Goal: Task Accomplishment & Management: Use online tool/utility

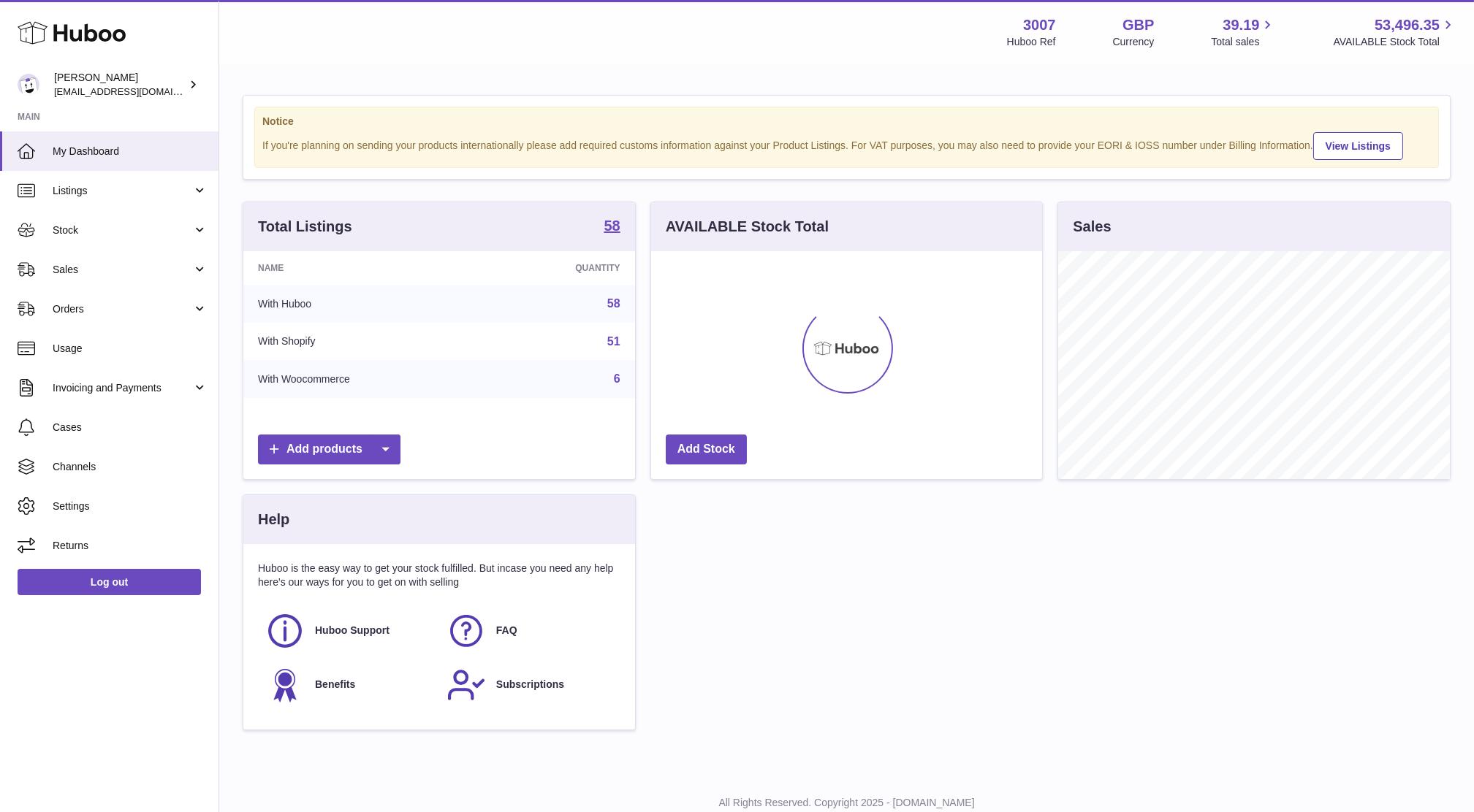
scroll to position [227, 391]
click at [187, 257] on link "Sales" at bounding box center [109, 269] width 219 height 40
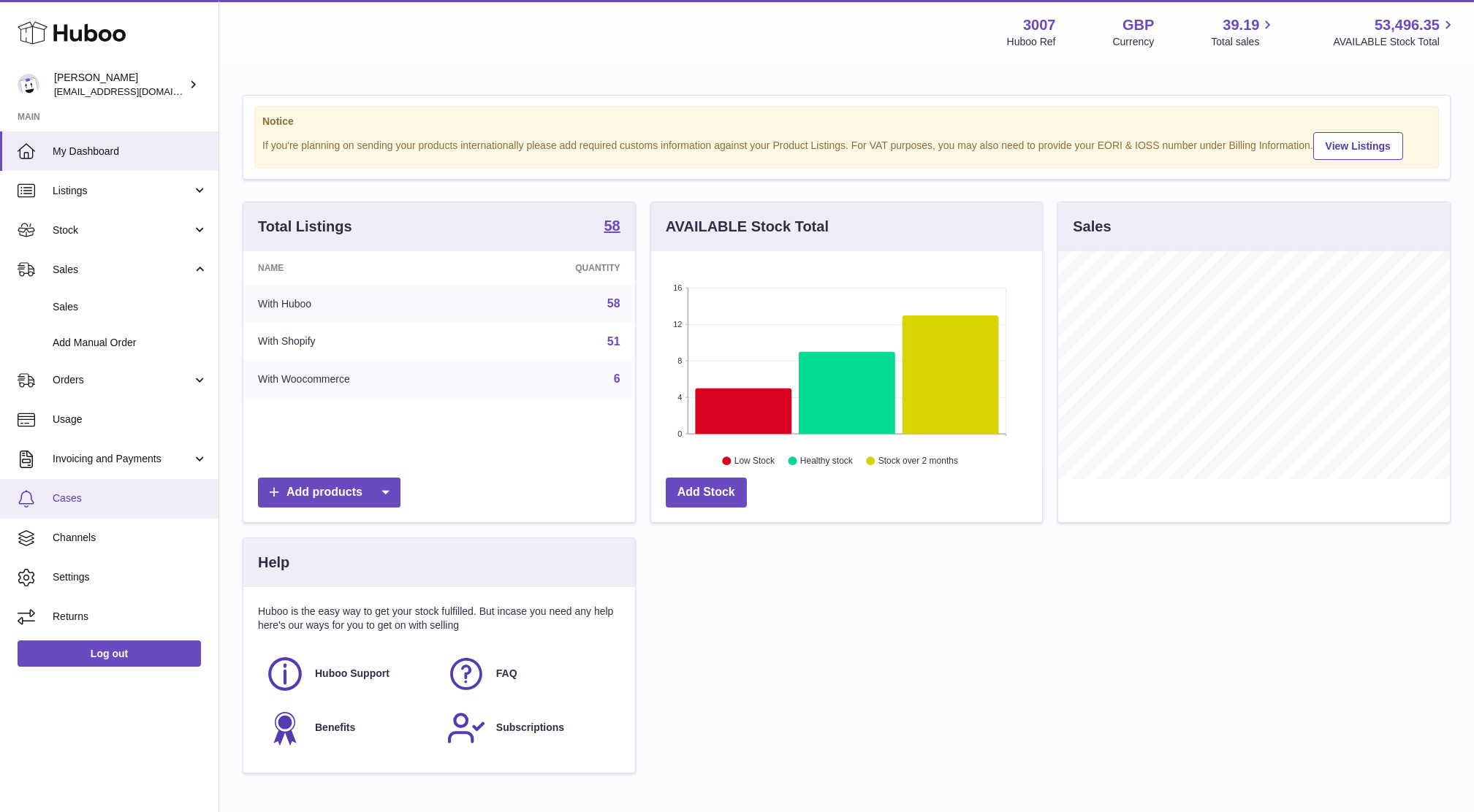
click at [91, 512] on link "Cases" at bounding box center [109, 499] width 219 height 40
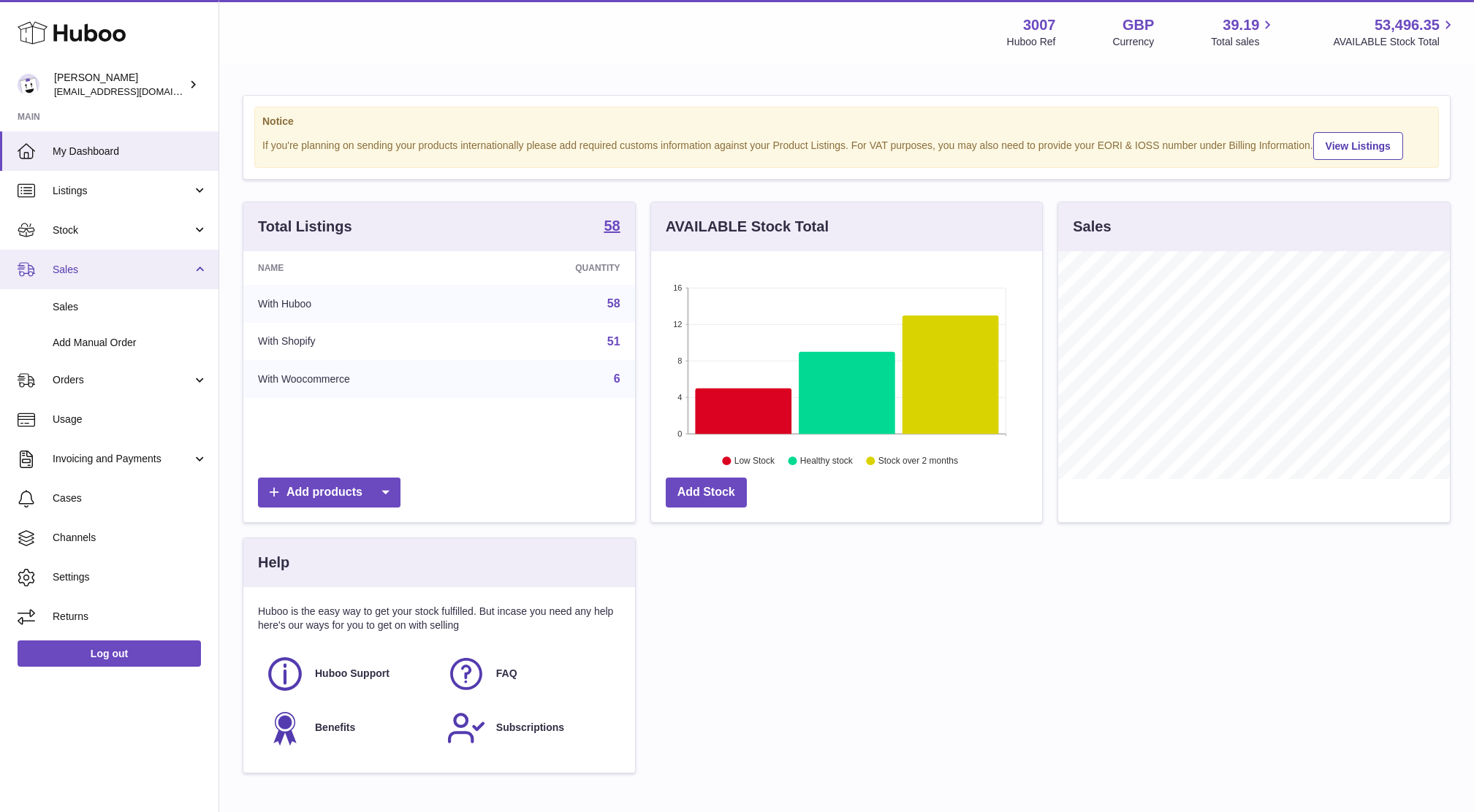
click at [109, 273] on span "Sales" at bounding box center [122, 269] width 139 height 14
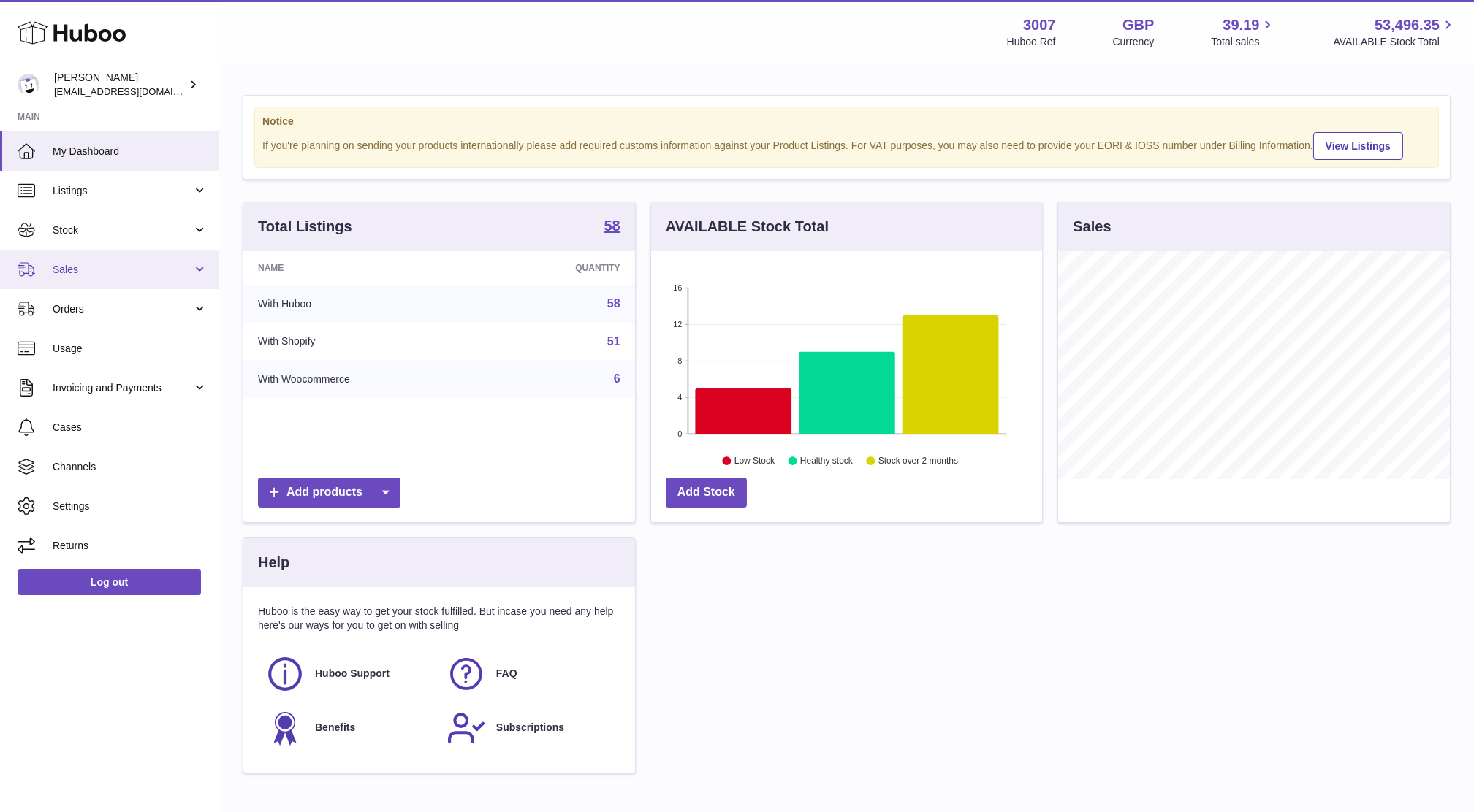
click at [87, 272] on span "Sales" at bounding box center [122, 269] width 139 height 14
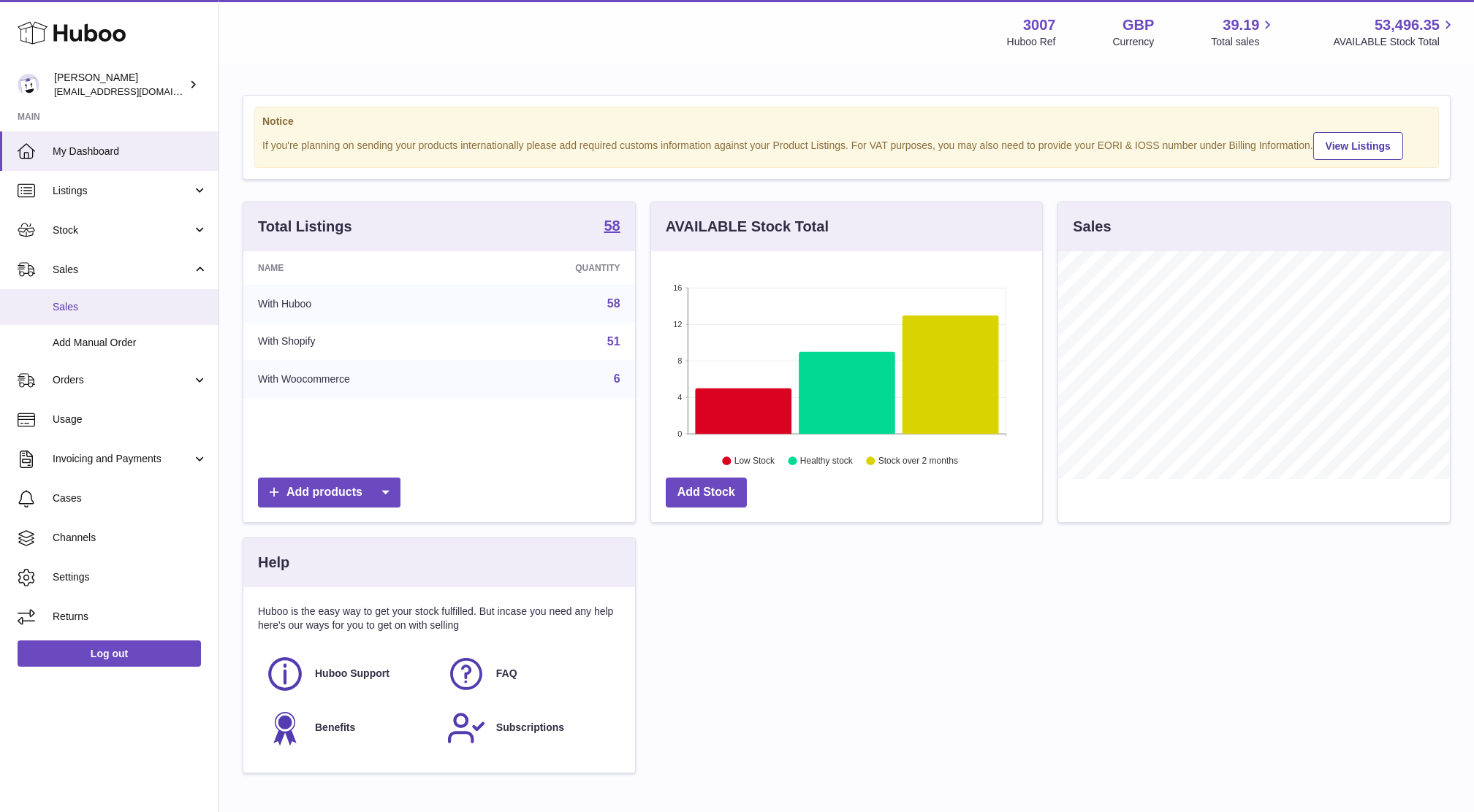
click at [84, 294] on link "Sales" at bounding box center [109, 307] width 219 height 36
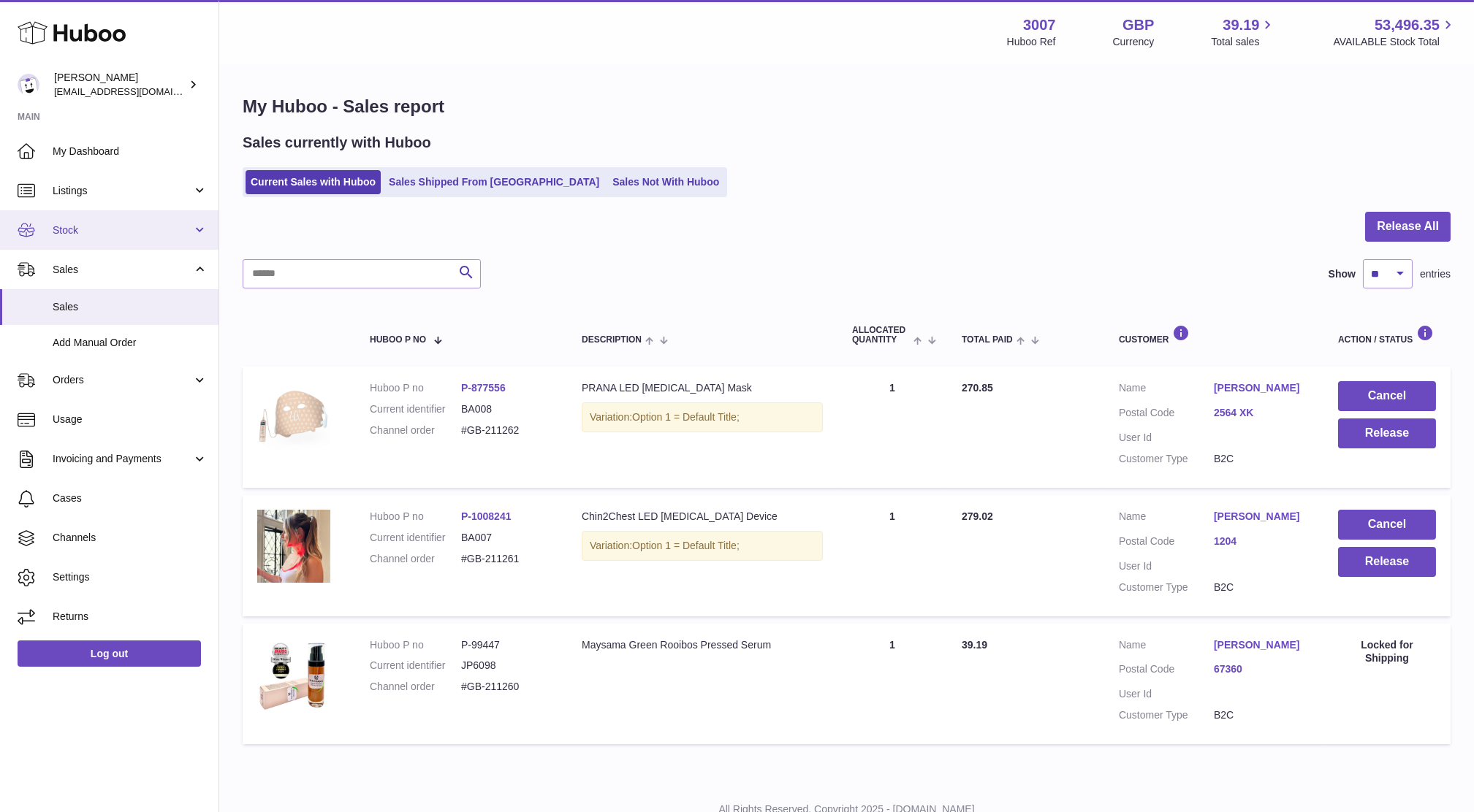
click at [67, 227] on span "Stock" at bounding box center [122, 229] width 139 height 14
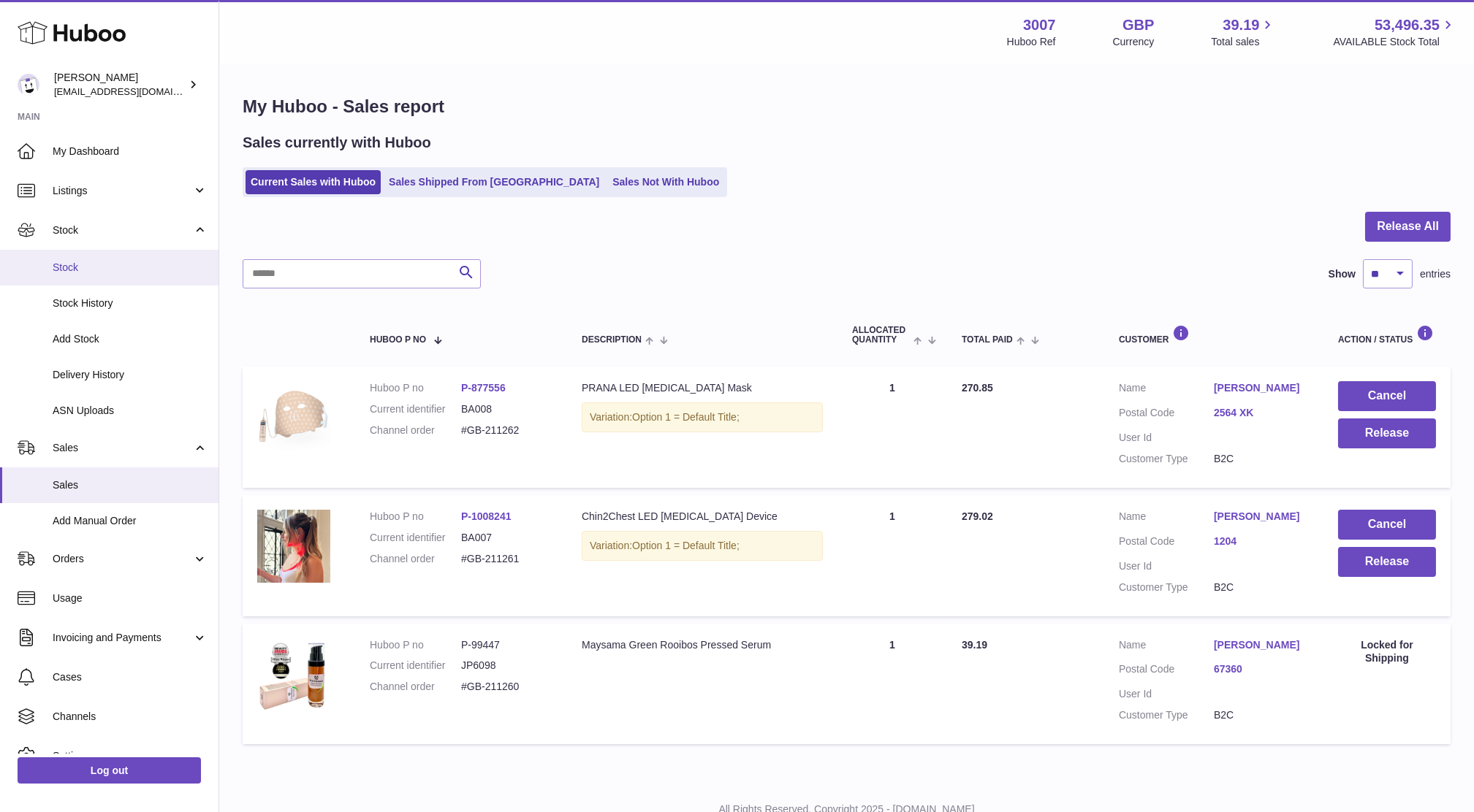
click at [71, 268] on span "Stock" at bounding box center [129, 267] width 155 height 14
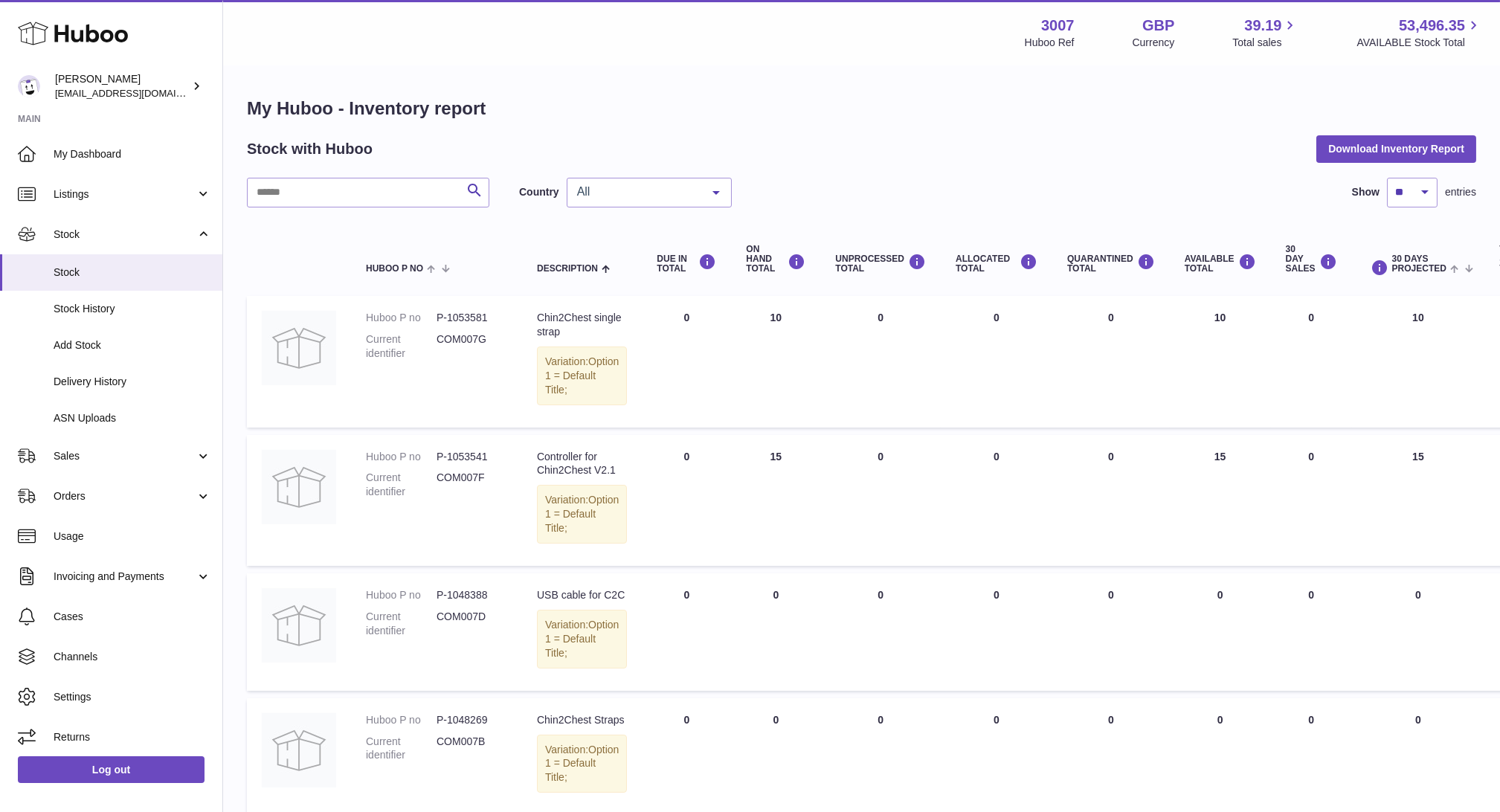
click at [619, 200] on div "All" at bounding box center [648, 192] width 165 height 29
click at [621, 271] on span "NL" at bounding box center [649, 281] width 164 height 29
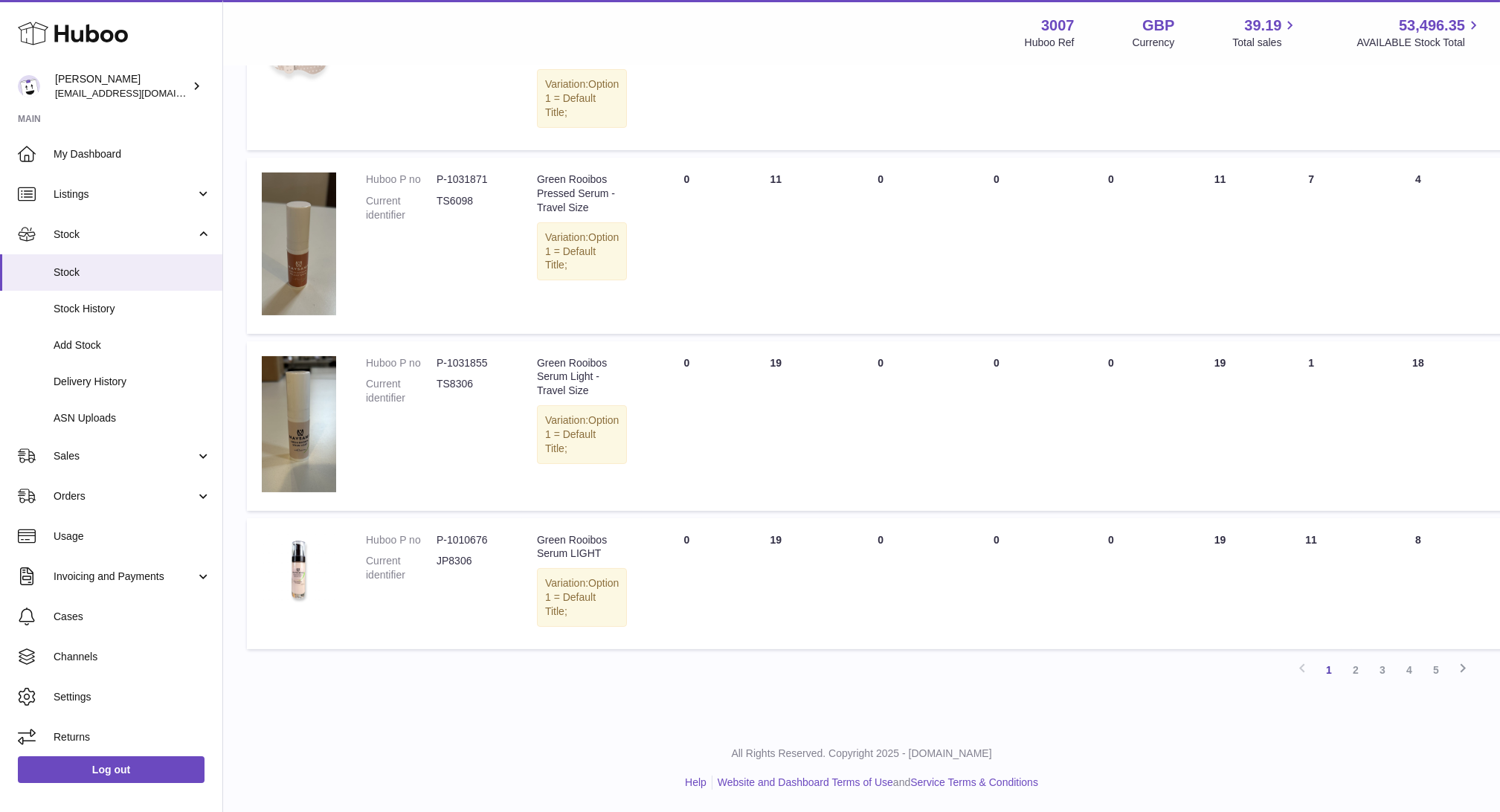
scroll to position [1288, 0]
click at [1435, 666] on link "5" at bounding box center [1435, 669] width 27 height 27
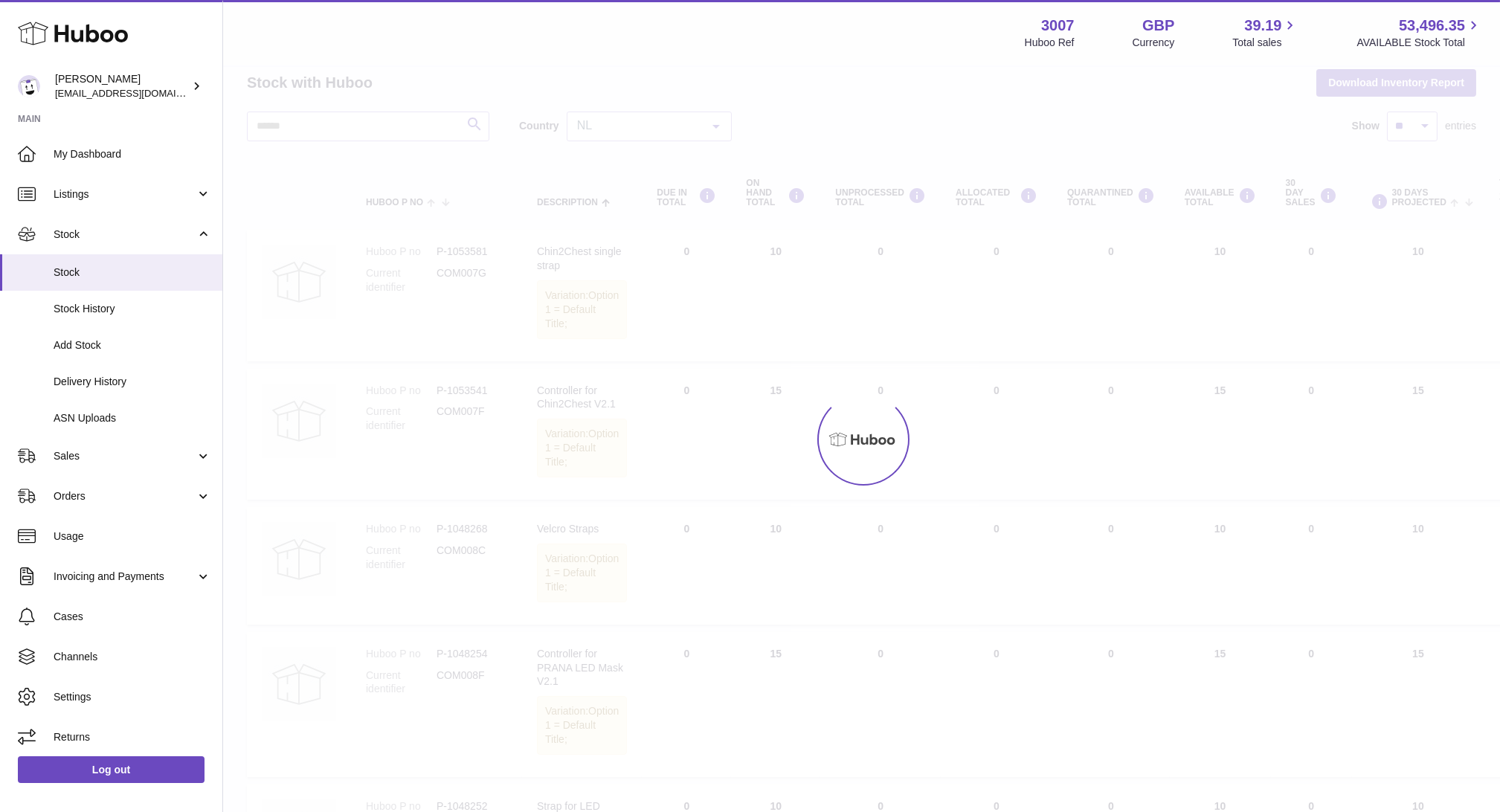
scroll to position [15, 0]
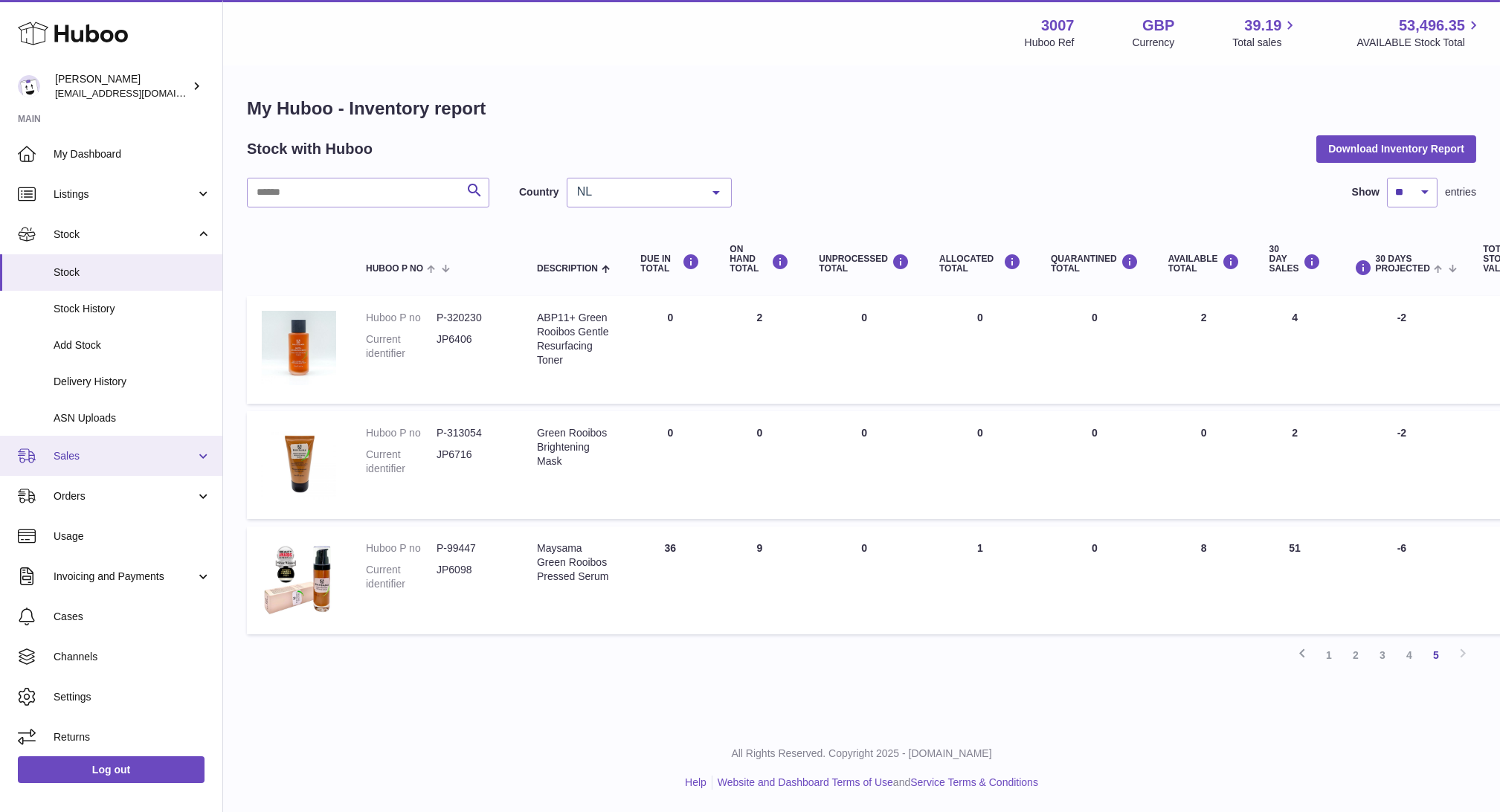
click at [90, 446] on link "Sales" at bounding box center [111, 456] width 223 height 40
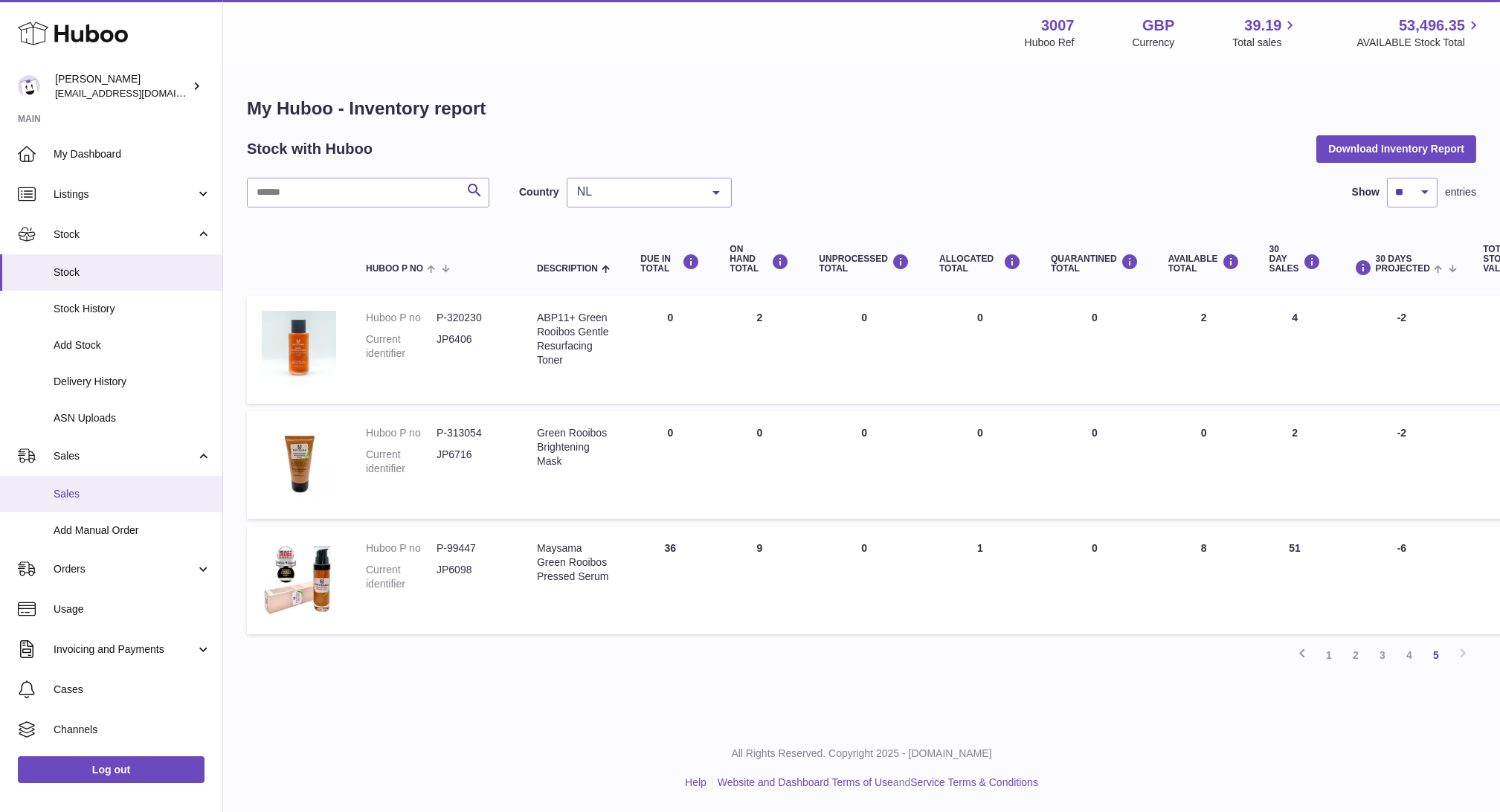
click at [102, 487] on span "Sales" at bounding box center [132, 494] width 157 height 14
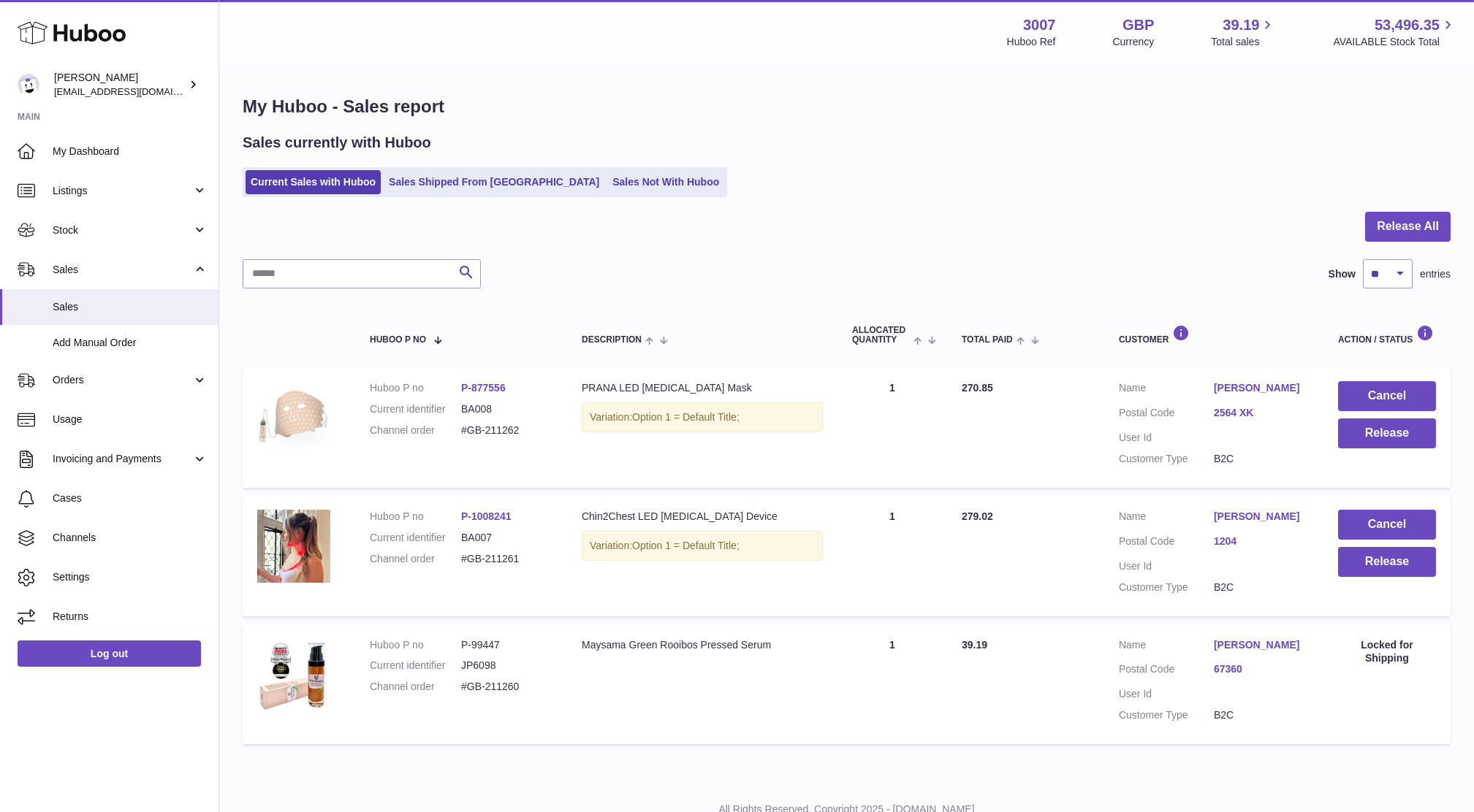
click at [1383, 580] on td "Cancel Release" at bounding box center [1386, 555] width 127 height 121
click at [1359, 564] on button "Release" at bounding box center [1386, 562] width 98 height 30
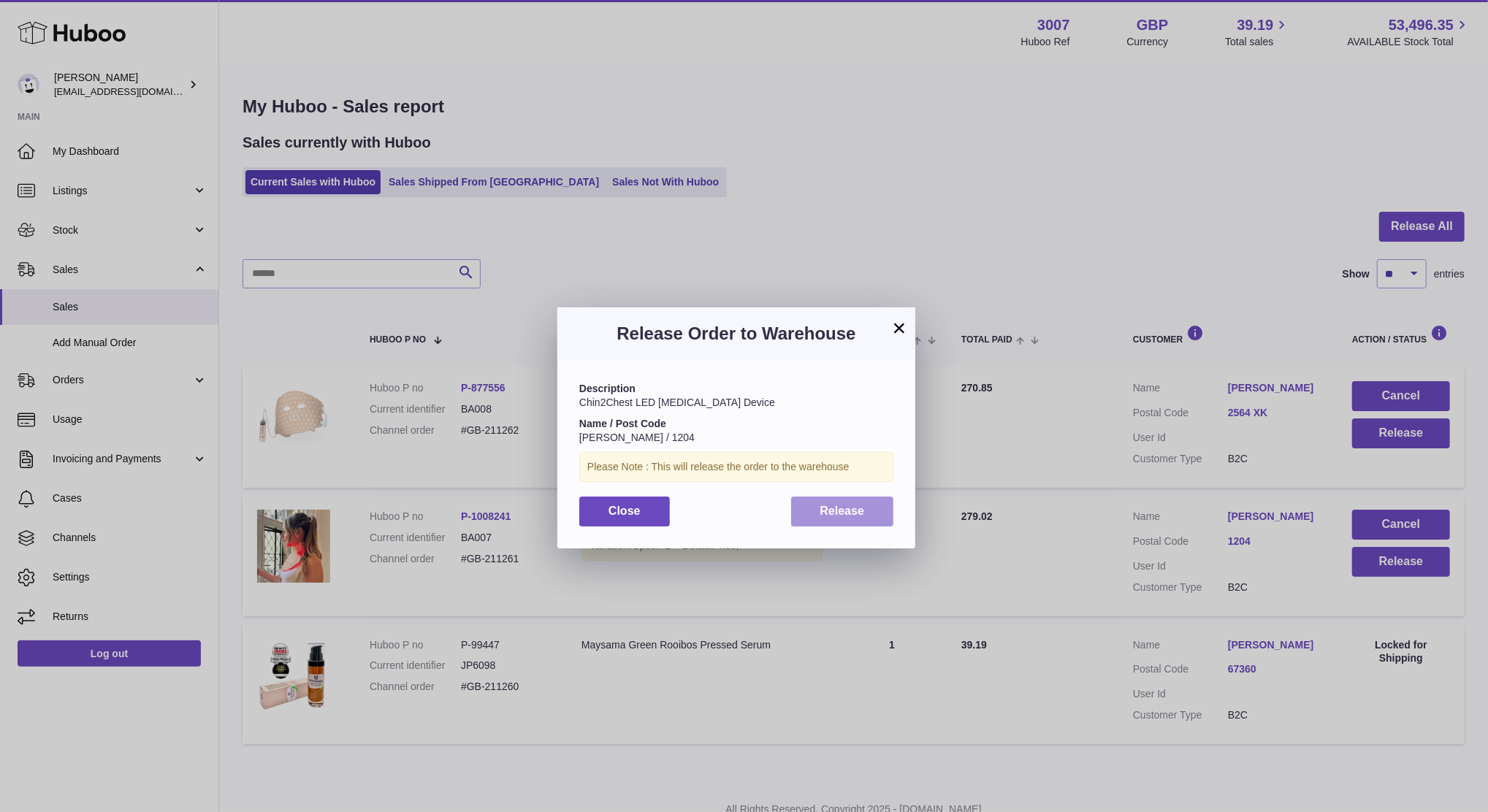
click at [875, 515] on button "Release" at bounding box center [843, 511] width 103 height 30
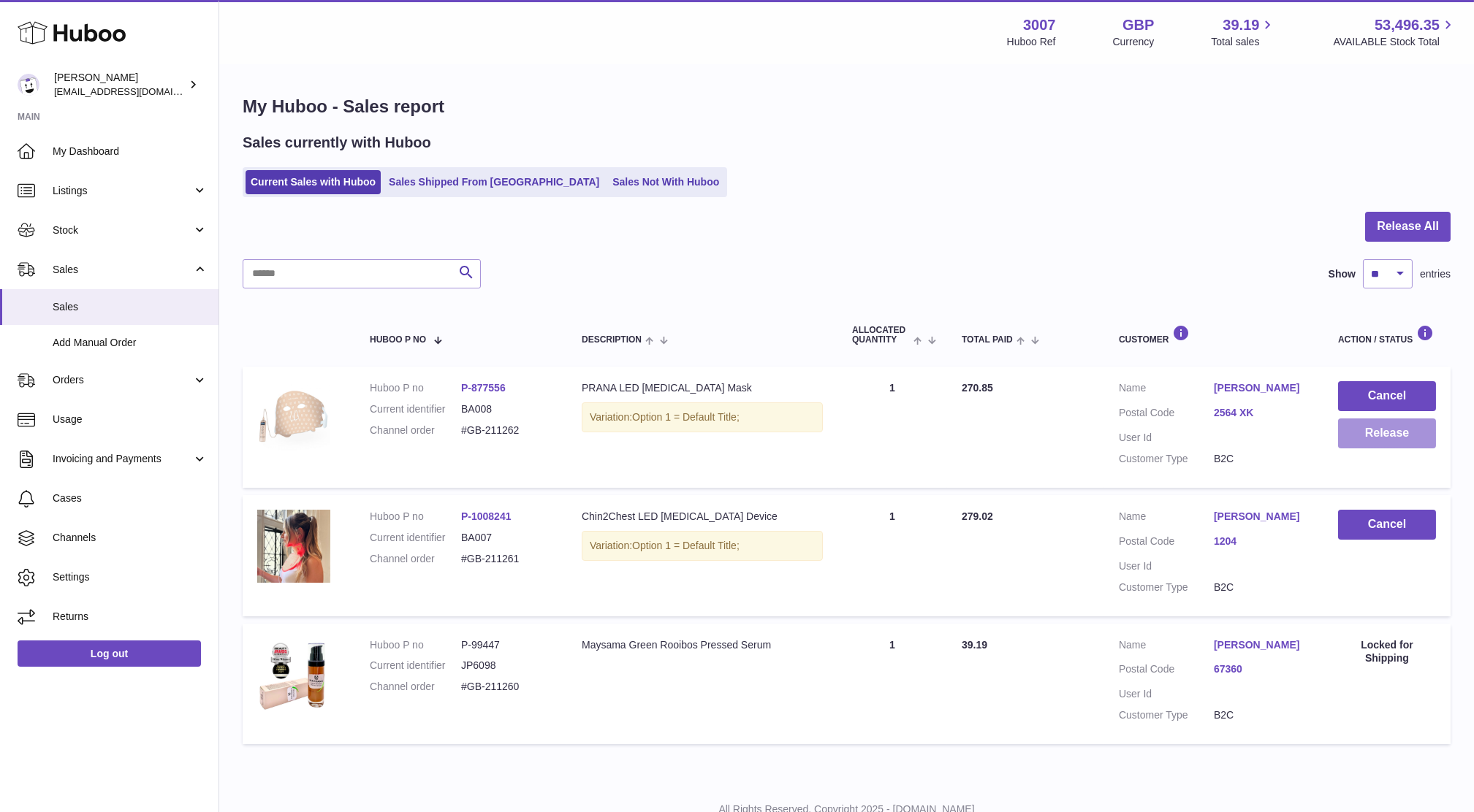
click at [1423, 440] on button "Release" at bounding box center [1386, 433] width 98 height 30
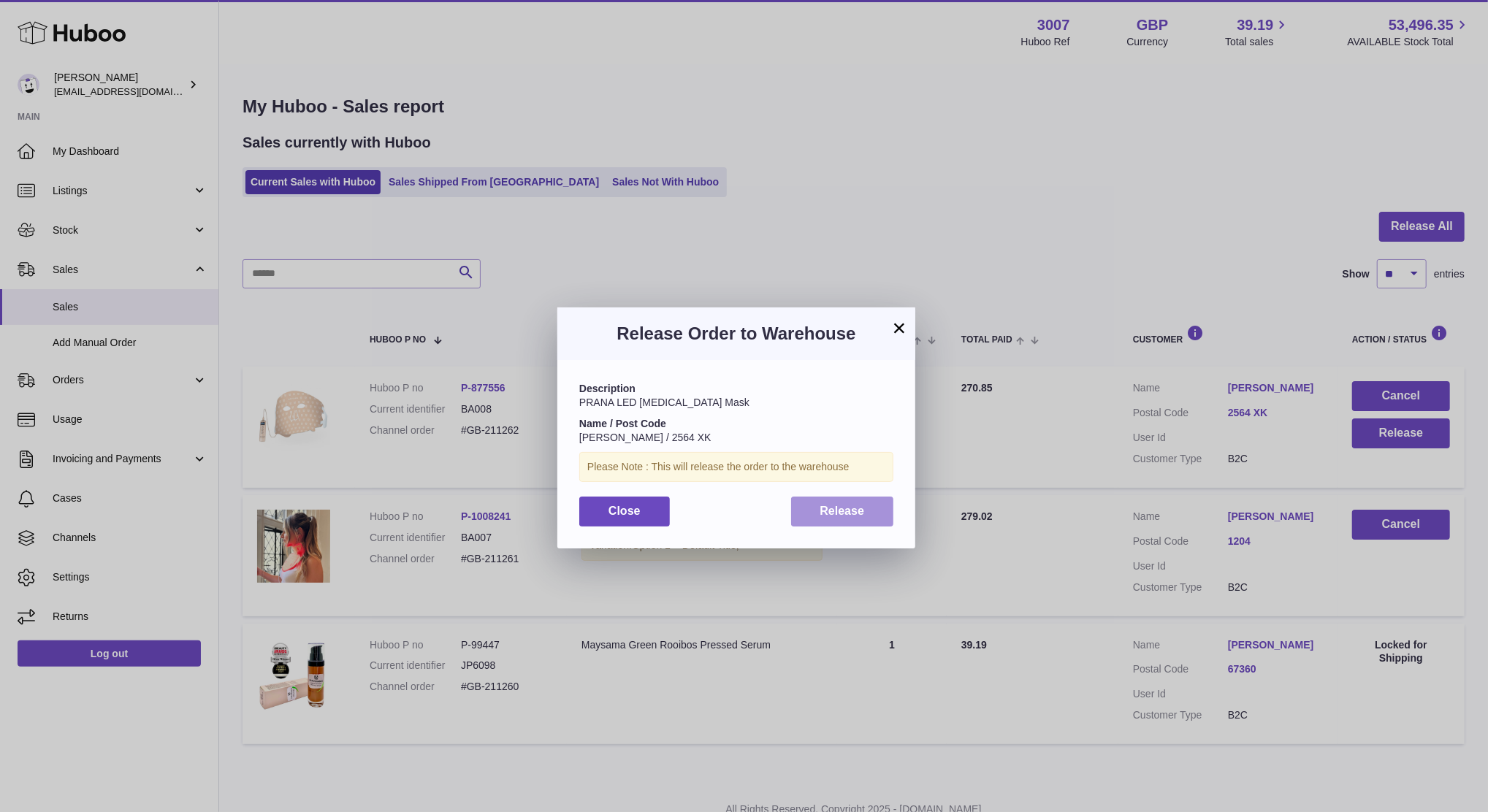
click at [886, 510] on button "Release" at bounding box center [843, 511] width 103 height 30
